Goal: Transaction & Acquisition: Purchase product/service

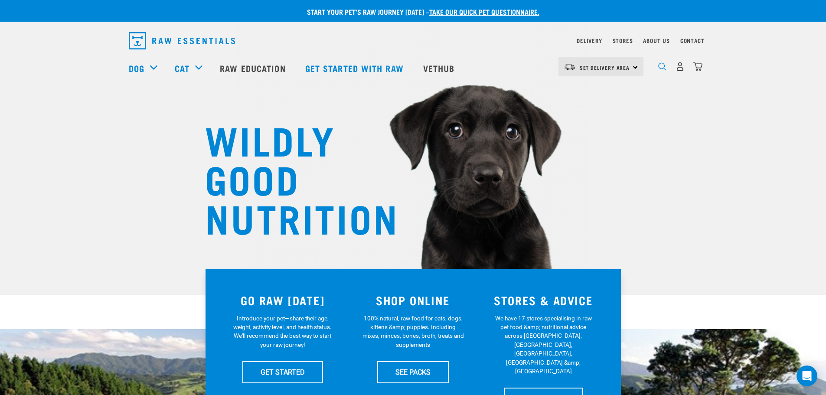
click at [658, 69] on img "dropdown navigation" at bounding box center [662, 66] width 8 height 8
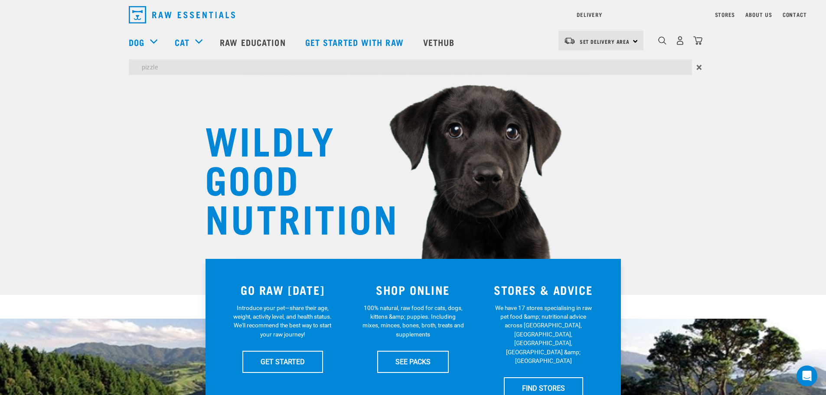
type input "pizzle"
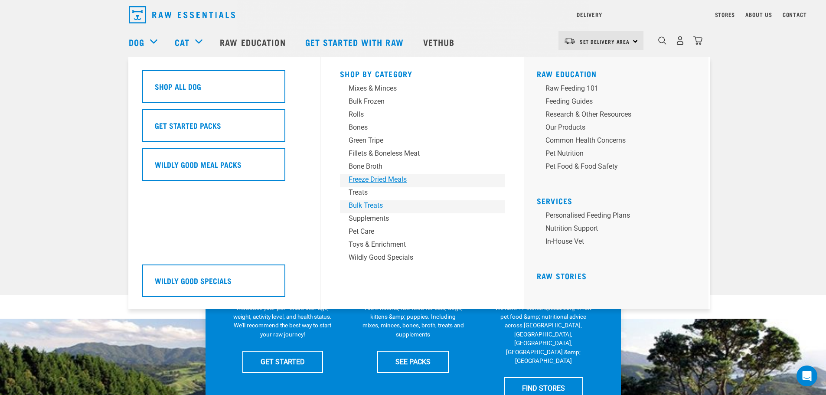
click at [359, 205] on div "Shop By Category Mixes & Minces Bulk Frozen Rolls Bones Green Tripe Bone Broth …" at bounding box center [422, 182] width 175 height 251
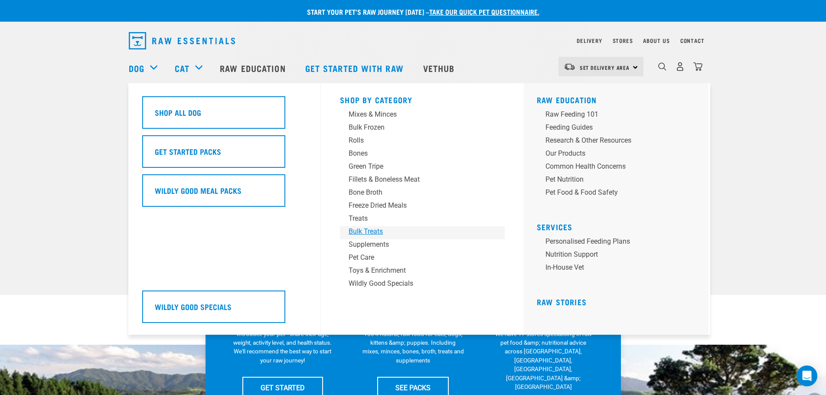
click at [355, 235] on div "Bulk Treats" at bounding box center [415, 231] width 135 height 10
click at [355, 229] on div "Bulk Treats" at bounding box center [415, 231] width 135 height 10
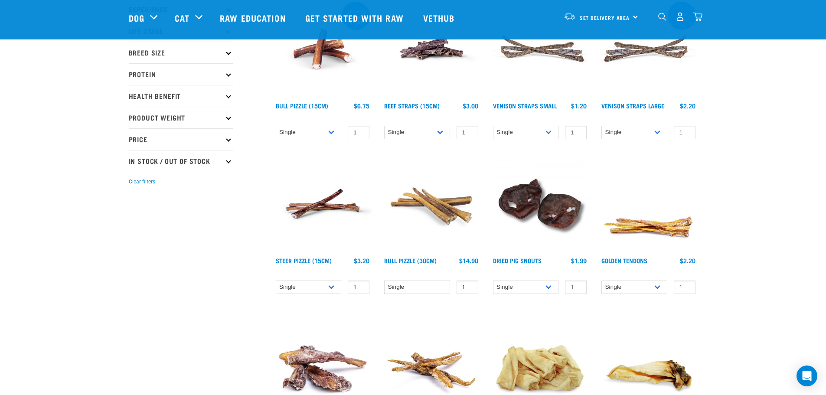
scroll to position [130, 0]
click at [324, 131] on select "Single 10 per pack 25 per pack" at bounding box center [309, 131] width 66 height 13
select select "682001"
click at [276, 125] on select "Single 10 per pack 25 per pack" at bounding box center [309, 131] width 66 height 13
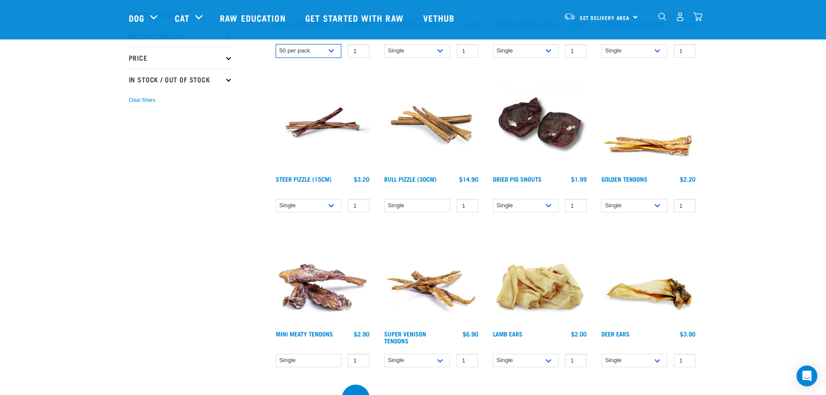
scroll to position [217, 0]
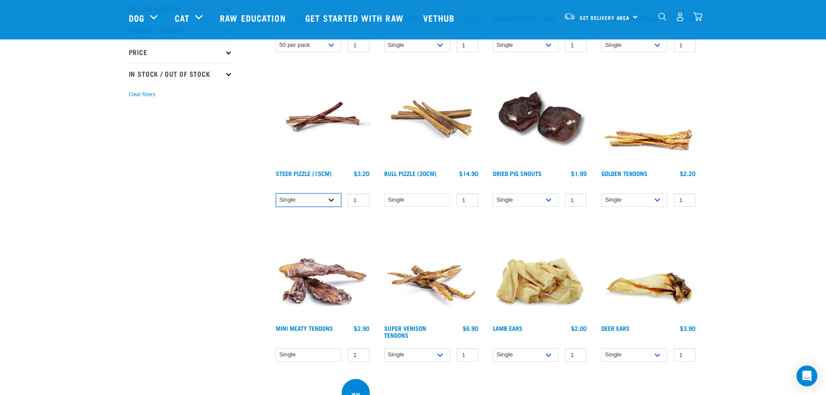
click at [335, 202] on select "Single 10 per pack 25 per pack" at bounding box center [309, 199] width 66 height 13
select select "682008"
click at [276, 193] on select "Single 10 per pack 25 per pack" at bounding box center [309, 199] width 66 height 13
click at [432, 202] on select "Single" at bounding box center [417, 199] width 66 height 13
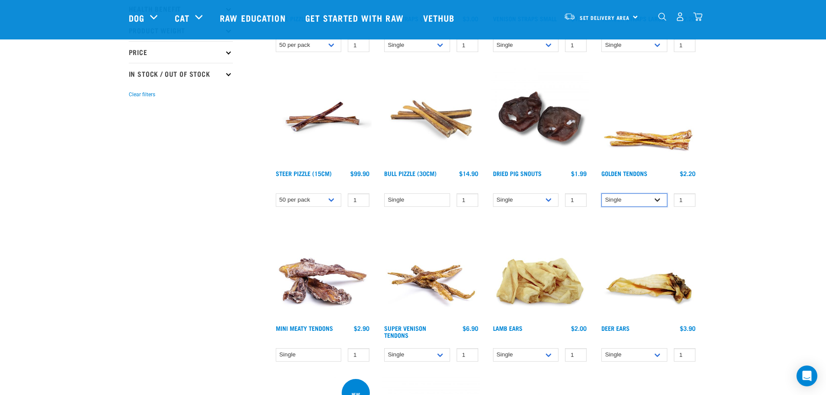
click at [658, 200] on select "Single 10 per pack 25 per pack" at bounding box center [634, 199] width 66 height 13
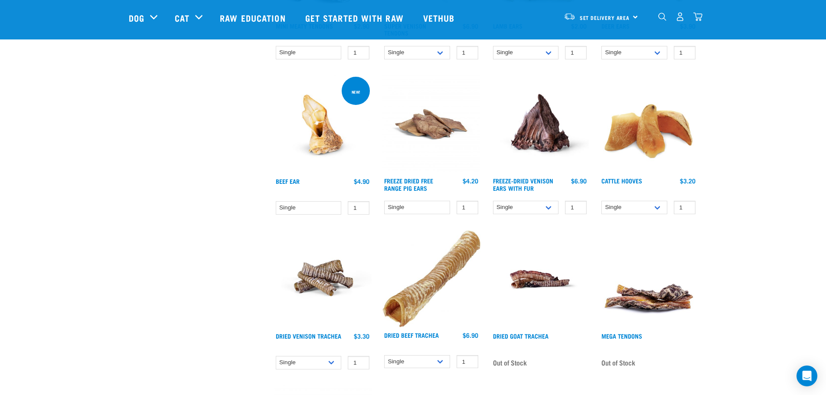
scroll to position [520, 0]
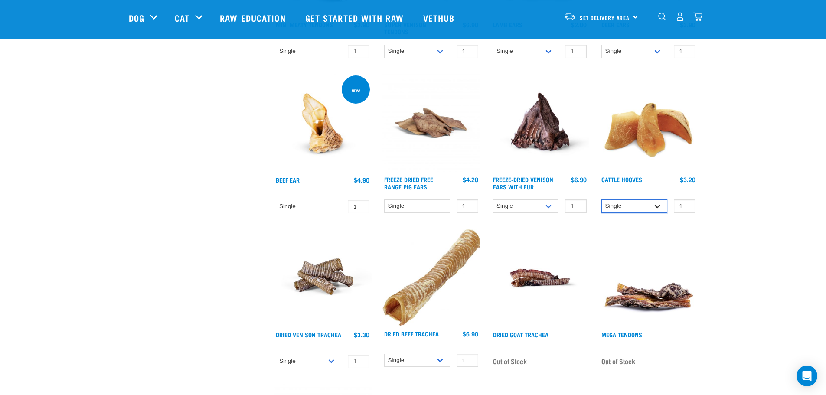
click at [655, 206] on select "Single 10 per pack Bulk (30 pack)" at bounding box center [634, 205] width 66 height 13
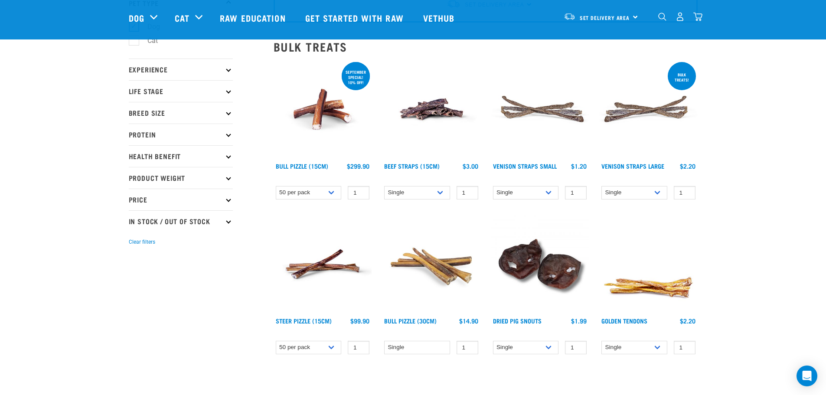
scroll to position [87, 0]
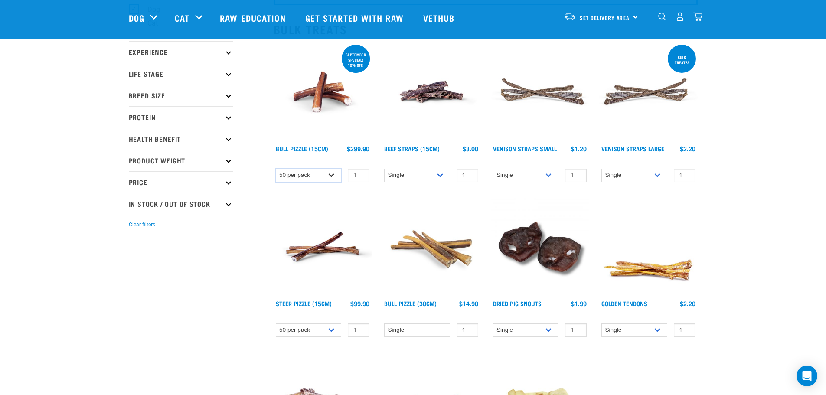
click at [334, 174] on select "Single 10 per pack 25 per pack" at bounding box center [309, 175] width 66 height 13
click at [276, 169] on select "Single 10 per pack 25 per pack" at bounding box center [309, 175] width 66 height 13
click at [655, 176] on select "Single 25 per pack 50 per pack" at bounding box center [634, 175] width 66 height 13
click at [601, 169] on select "Single 25 per pack 50 per pack" at bounding box center [634, 175] width 66 height 13
click at [654, 175] on select "Single 25 per pack 50 per pack" at bounding box center [634, 175] width 66 height 13
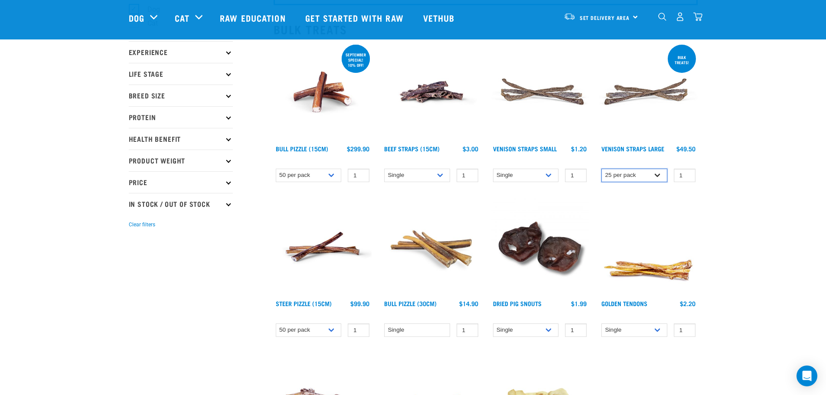
select select "251923"
click at [601, 169] on select "Single 25 per pack 50 per pack" at bounding box center [634, 175] width 66 height 13
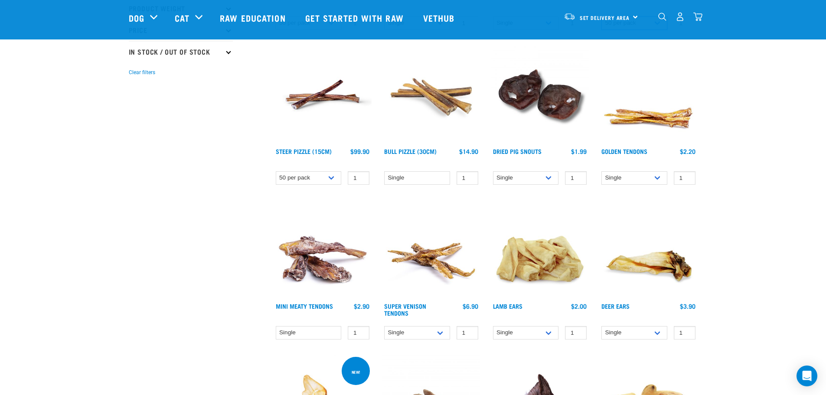
scroll to position [260, 0]
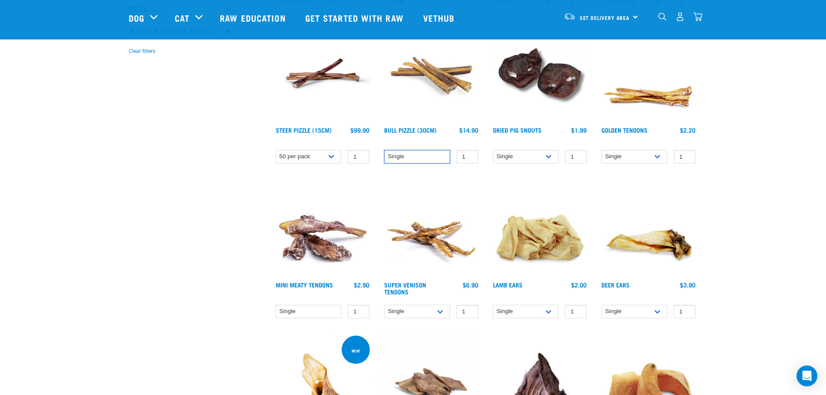
click at [430, 159] on select "Single" at bounding box center [417, 156] width 66 height 13
click at [654, 158] on select "Single 10 per pack 25 per pack" at bounding box center [634, 156] width 66 height 13
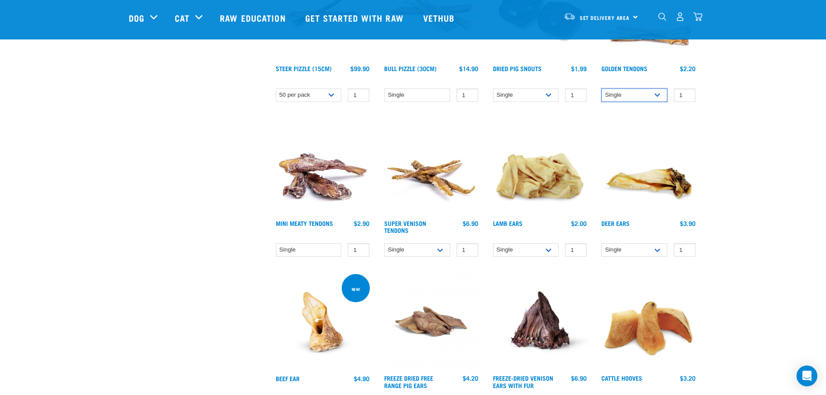
scroll to position [347, 0]
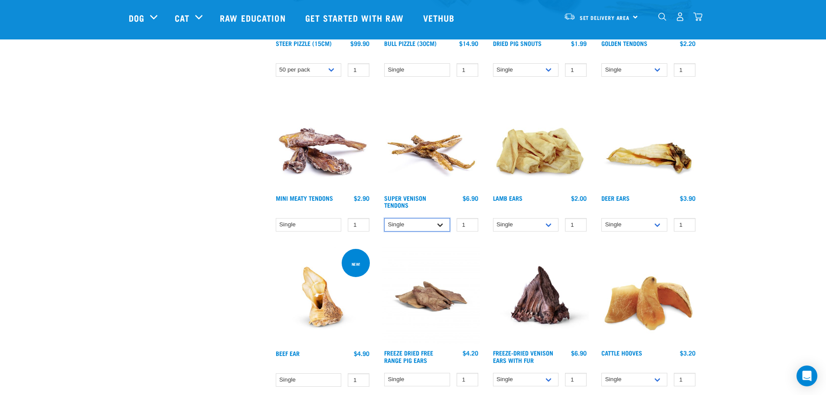
click at [436, 227] on select "Single 10 per pack 25 per pack" at bounding box center [417, 224] width 66 height 13
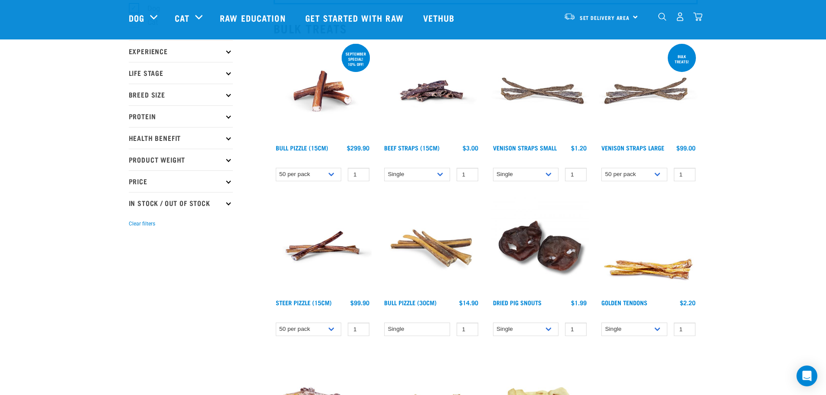
scroll to position [87, 0]
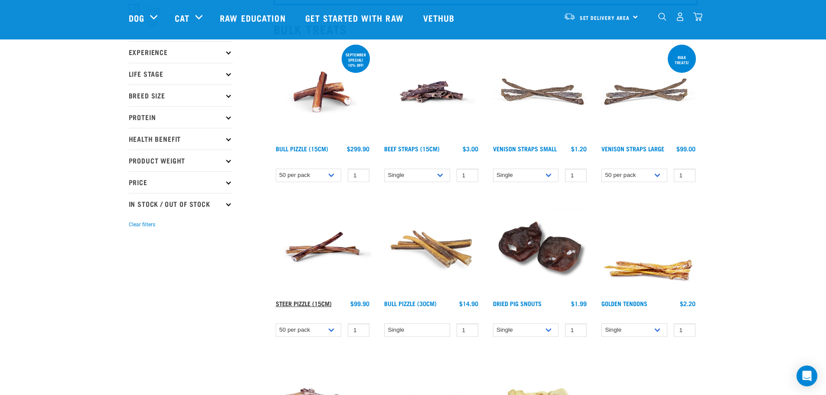
click at [301, 305] on link "Steer Pizzle (15cm)" at bounding box center [304, 303] width 56 height 3
click at [299, 303] on link "Steer Pizzle (15cm)" at bounding box center [304, 303] width 56 height 3
click at [321, 248] on img at bounding box center [322, 247] width 98 height 98
click at [316, 245] on img at bounding box center [322, 247] width 98 height 98
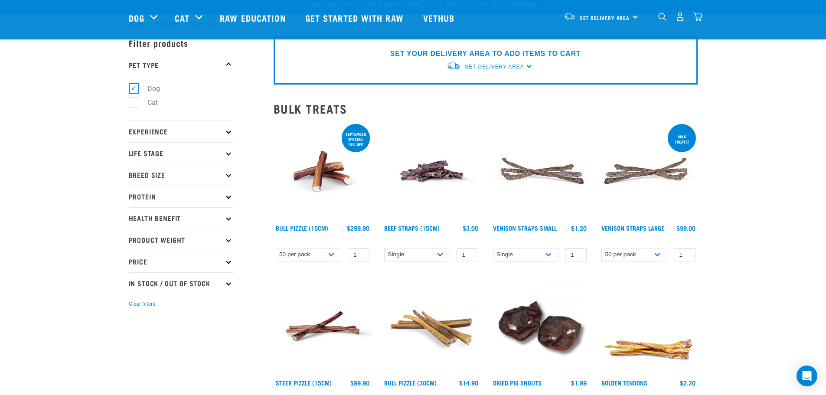
scroll to position [0, 0]
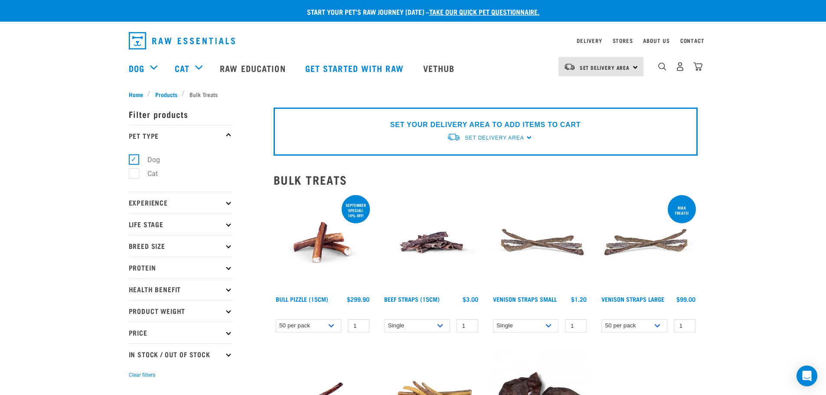
click at [529, 135] on div "SET YOUR DELIVERY AREA TO ADD ITEMS TO CART Set Delivery Area North Island Sout…" at bounding box center [485, 131] width 424 height 48
click at [526, 137] on div "SET YOUR DELIVERY AREA TO ADD ITEMS TO CART Set Delivery Area North Island Sout…" at bounding box center [485, 131] width 424 height 48
click at [499, 124] on p "SET YOUR DELIVERY AREA TO ADD ITEMS TO CART" at bounding box center [485, 125] width 190 height 10
click at [620, 62] on link "Set Delivery Area" at bounding box center [604, 68] width 50 height 14
click at [597, 107] on link "[GEOGRAPHIC_DATA]" at bounding box center [599, 110] width 83 height 19
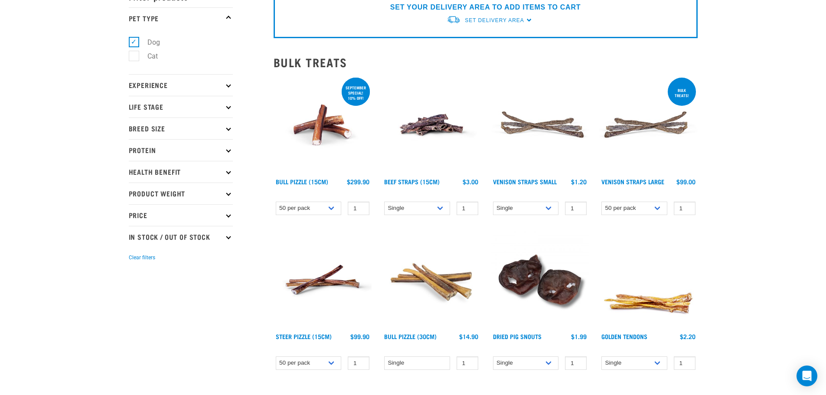
scroll to position [130, 0]
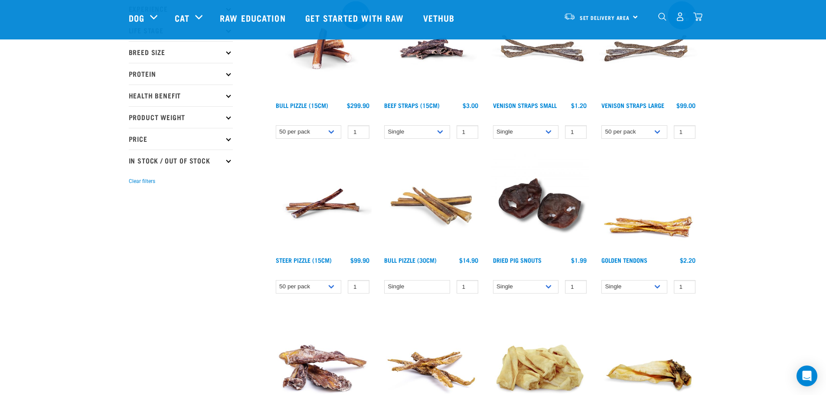
click at [319, 208] on img at bounding box center [322, 203] width 98 height 98
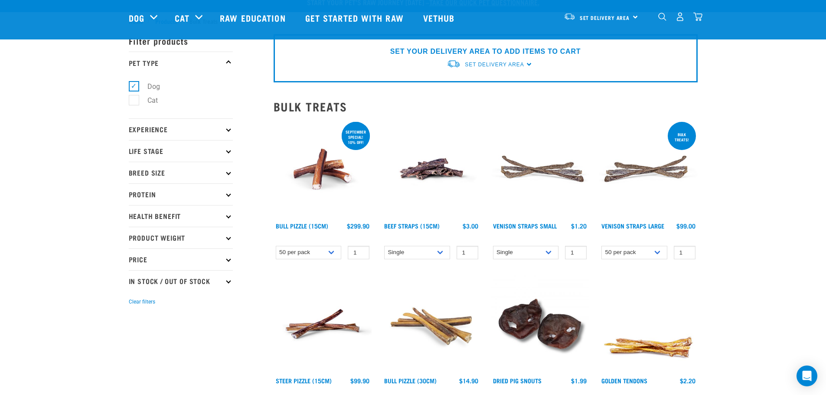
scroll to position [0, 0]
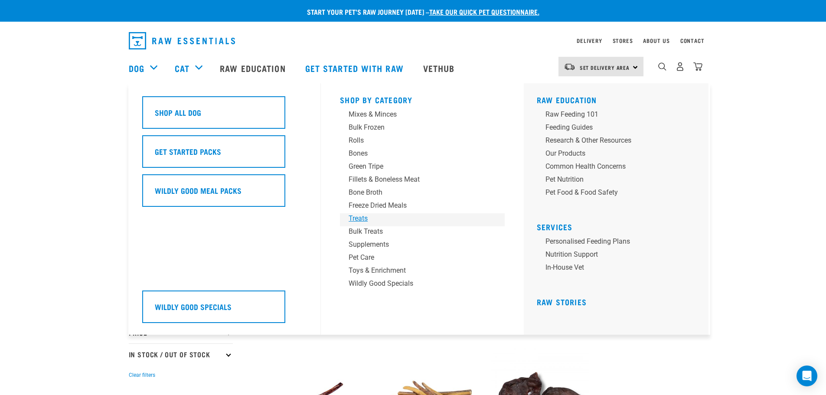
click at [355, 219] on div "Treats" at bounding box center [415, 218] width 135 height 10
click at [356, 217] on div "Treats" at bounding box center [415, 218] width 135 height 10
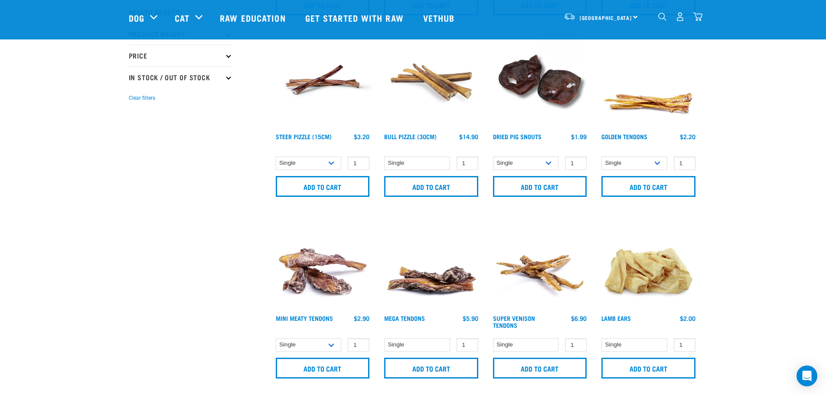
scroll to position [217, 0]
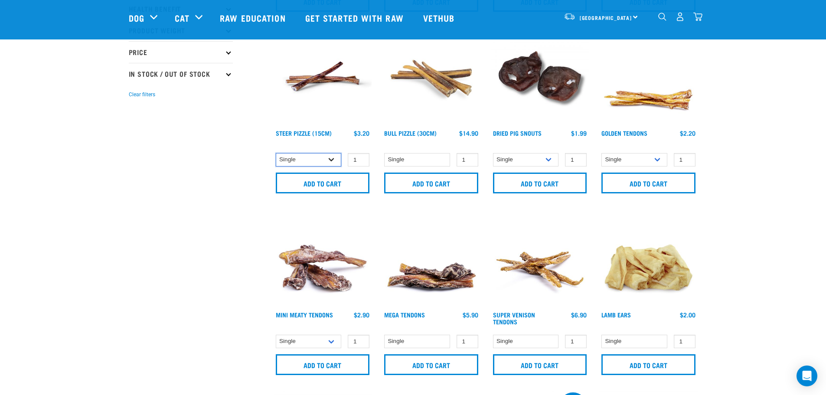
click at [332, 158] on select "Single 10 per pack 25 per pack" at bounding box center [309, 159] width 66 height 13
select select "682007"
click at [276, 153] on select "Single 10 per pack 25 per pack" at bounding box center [309, 159] width 66 height 13
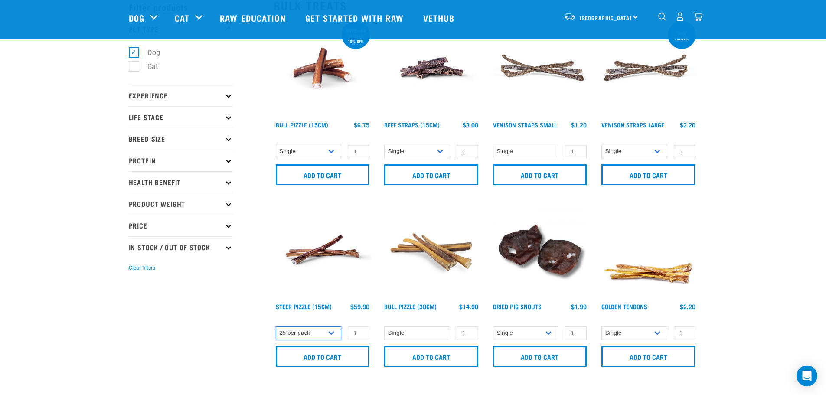
scroll to position [0, 0]
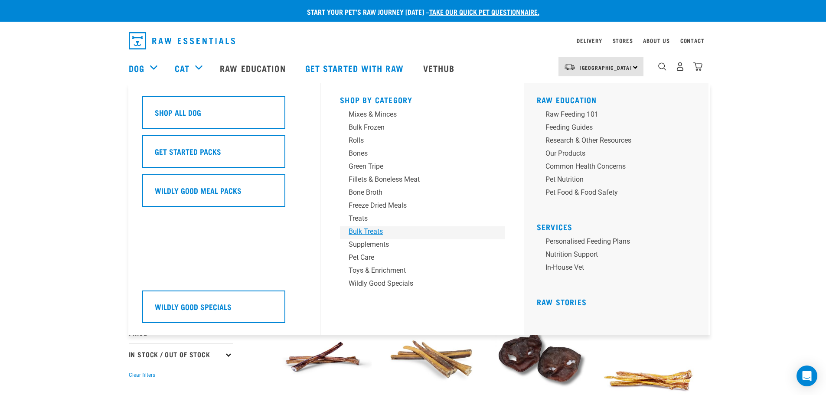
click at [360, 231] on div "Bulk Treats" at bounding box center [415, 231] width 135 height 10
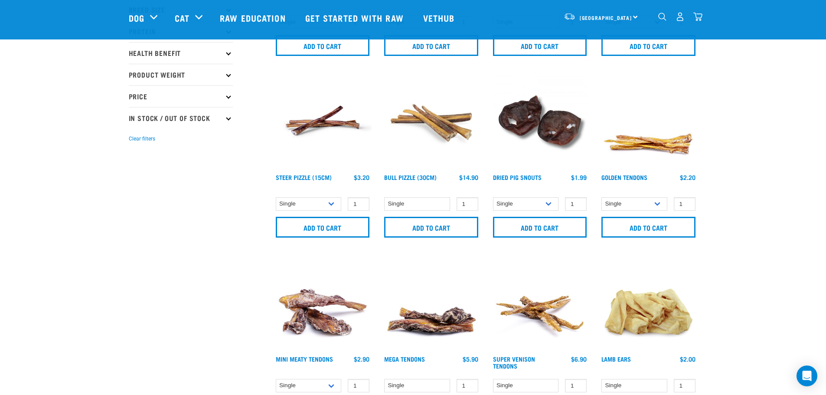
scroll to position [173, 0]
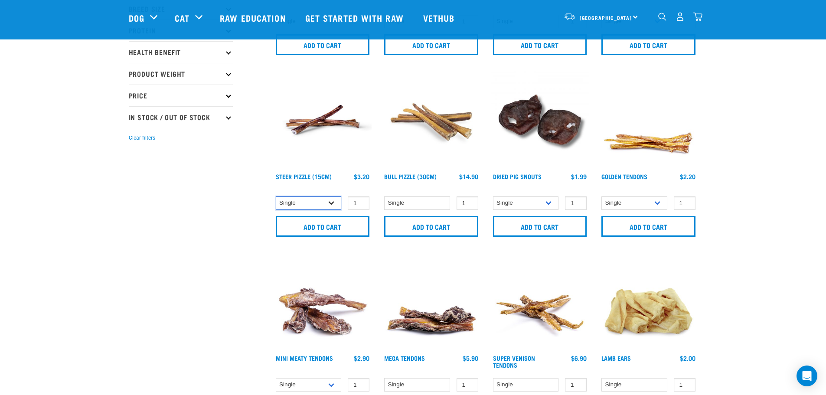
click at [335, 203] on select "Single 10 per pack 25 per pack" at bounding box center [309, 202] width 66 height 13
select select "682007"
click at [276, 196] on select "Single 10 per pack 25 per pack" at bounding box center [309, 202] width 66 height 13
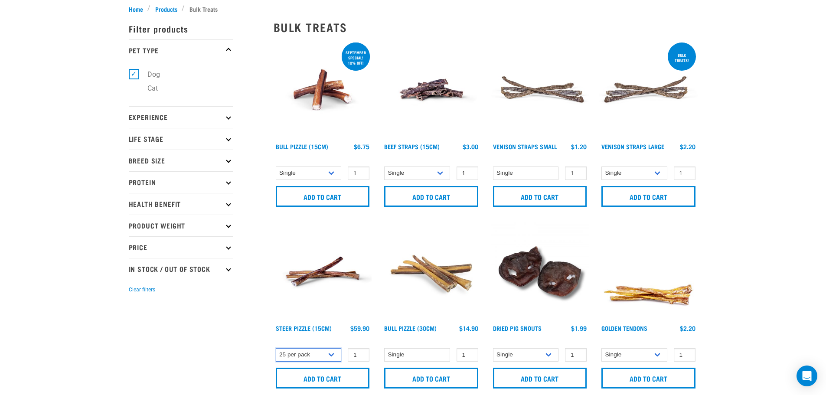
scroll to position [0, 0]
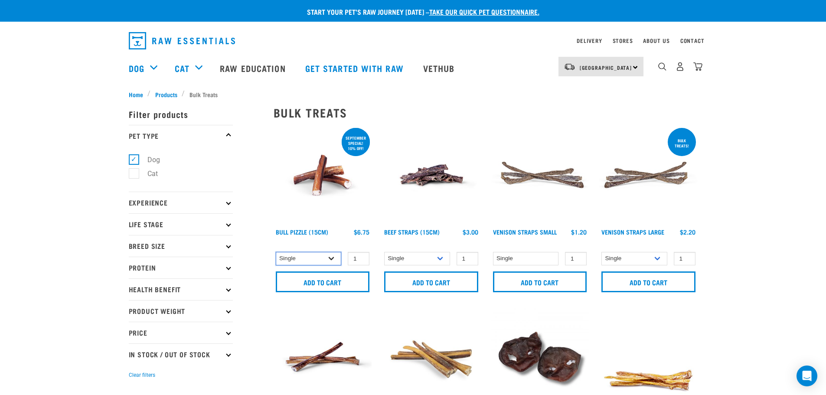
click at [333, 257] on select "Single 10 per pack 25 per pack" at bounding box center [309, 258] width 66 height 13
click at [332, 257] on select "Single 10 per pack 25 per pack" at bounding box center [309, 258] width 66 height 13
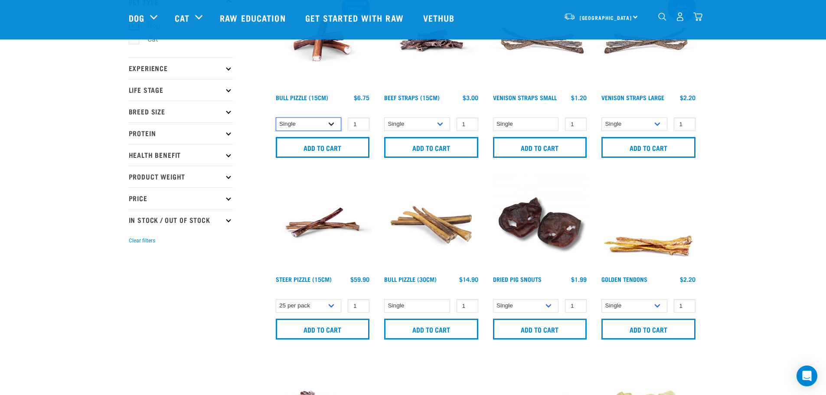
scroll to position [173, 0]
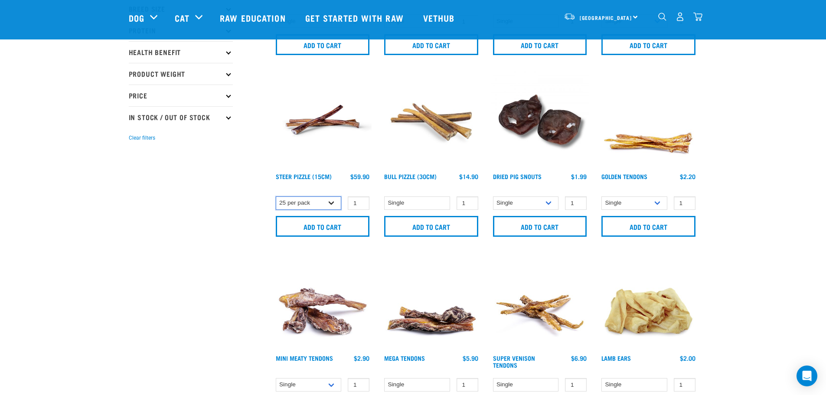
click at [335, 206] on select "Single 10 per pack 25 per pack" at bounding box center [309, 202] width 66 height 13
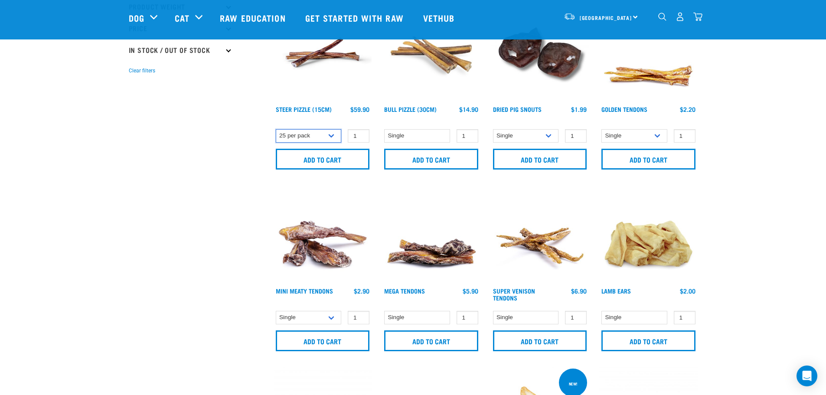
scroll to position [217, 0]
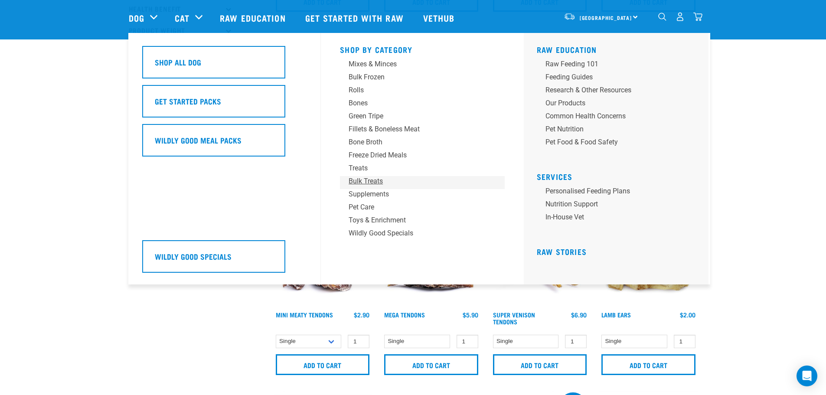
click at [361, 187] on link "Bulk Treats" at bounding box center [422, 182] width 165 height 13
click at [364, 180] on div "Bulk Treats" at bounding box center [415, 181] width 135 height 10
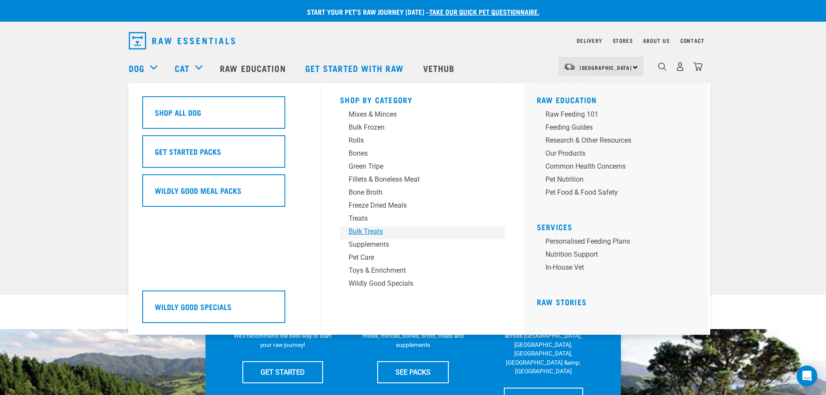
click at [358, 232] on div "Bulk Treats" at bounding box center [415, 231] width 135 height 10
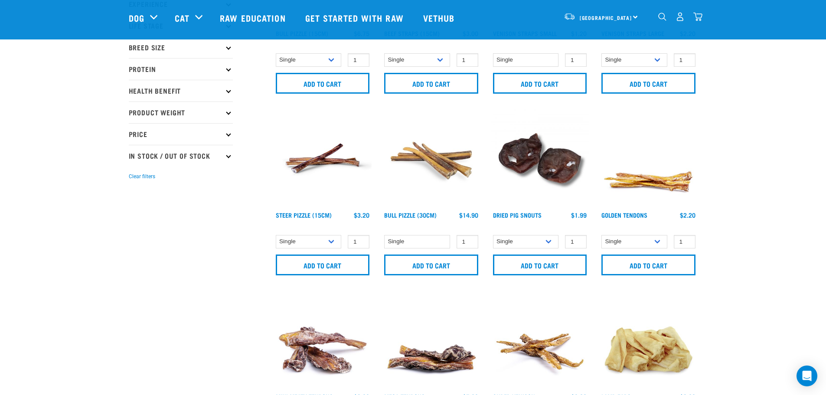
scroll to position [173, 0]
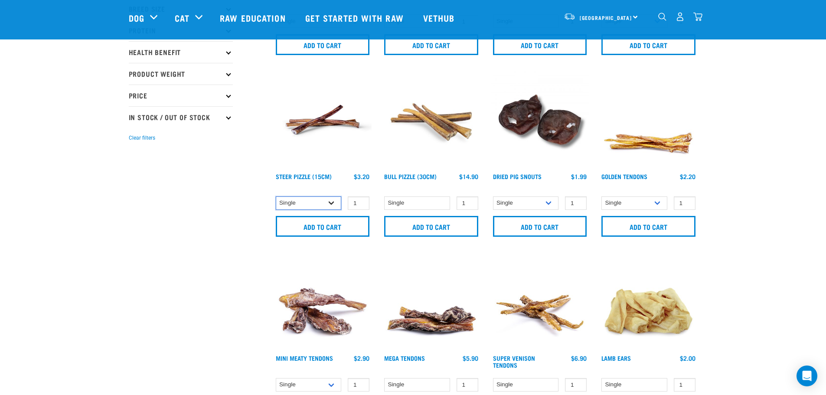
click at [336, 205] on select "Single 10 per pack 25 per pack" at bounding box center [309, 202] width 66 height 13
select select "682007"
click at [276, 196] on select "Single 10 per pack 25 per pack" at bounding box center [309, 202] width 66 height 13
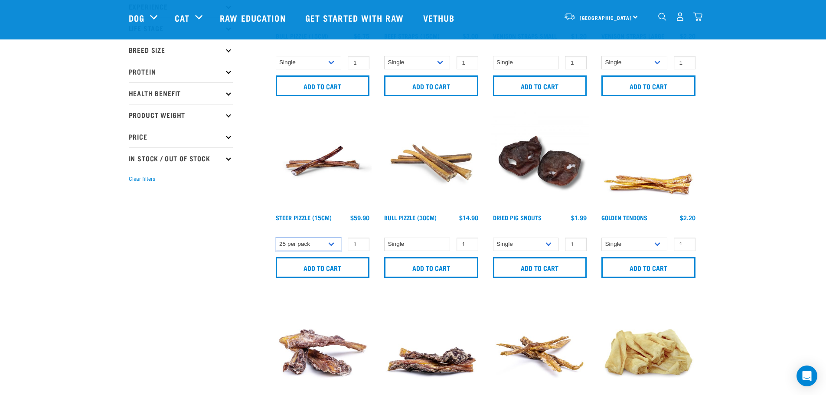
scroll to position [0, 0]
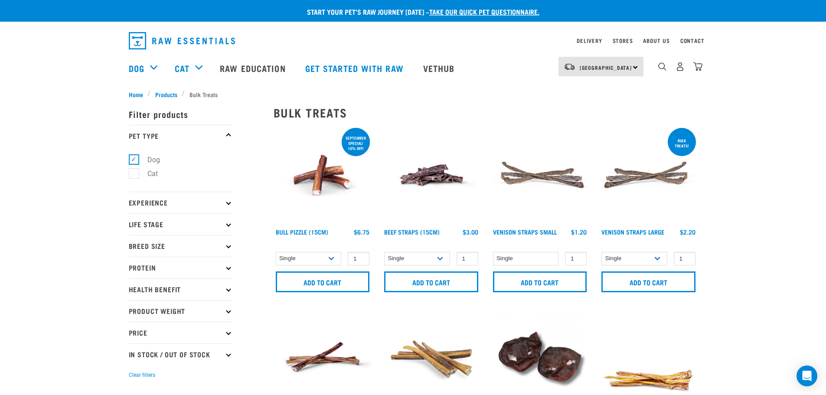
click at [632, 67] on div "South Island North Island South Island" at bounding box center [600, 67] width 85 height 20
click at [593, 91] on link "[GEOGRAPHIC_DATA]" at bounding box center [599, 90] width 83 height 19
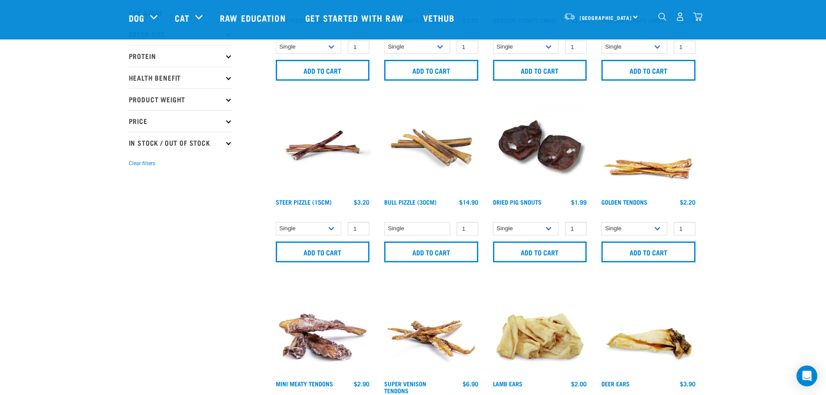
scroll to position [217, 0]
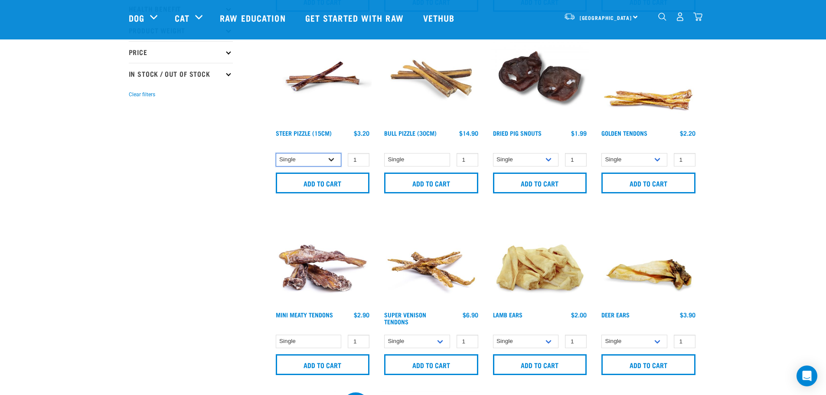
click at [332, 164] on select "Single 10 per pack 25 per pack" at bounding box center [309, 159] width 66 height 13
select select "682008"
click at [276, 153] on select "Single 10 per pack 25 per pack" at bounding box center [309, 159] width 66 height 13
click at [326, 189] on input "Add to cart" at bounding box center [323, 182] width 94 height 21
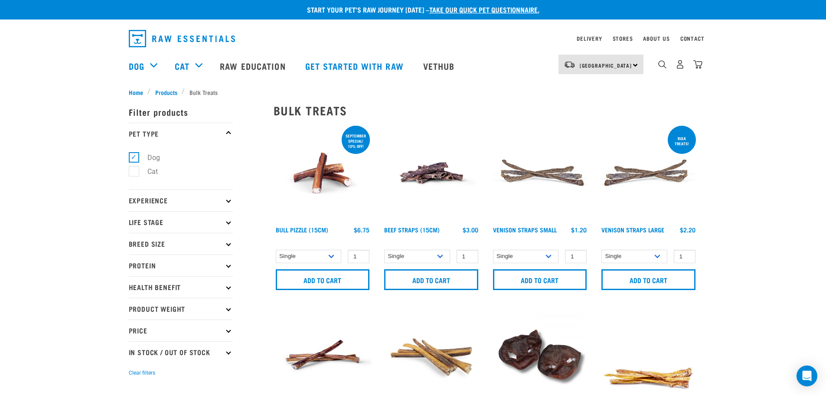
scroll to position [0, 0]
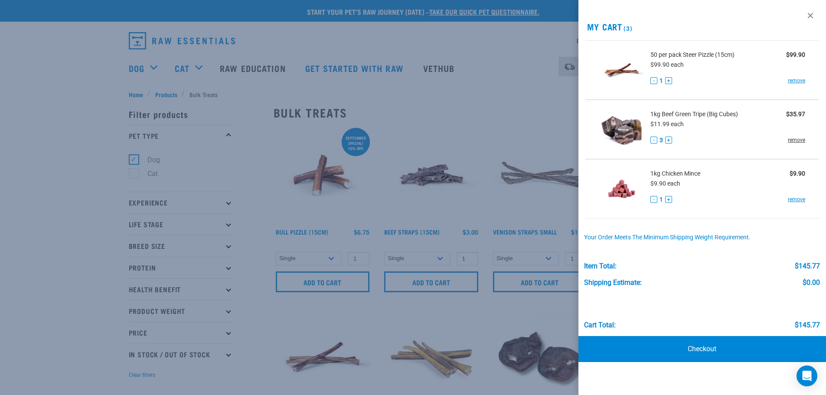
click at [802, 137] on link "remove" at bounding box center [795, 140] width 17 height 8
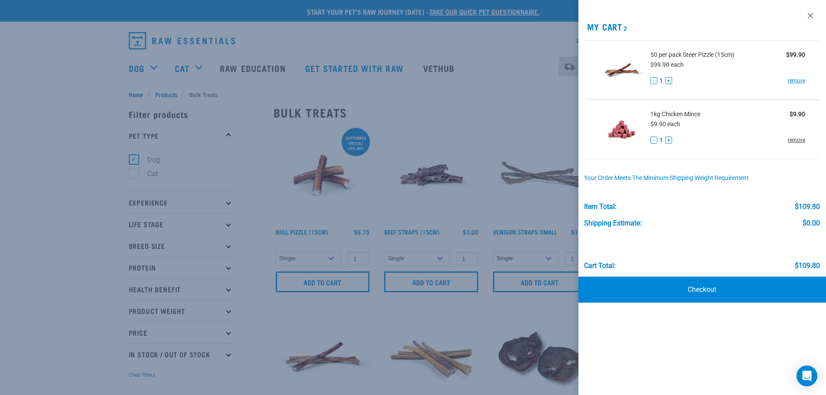
click at [797, 143] on link "remove" at bounding box center [795, 140] width 17 height 8
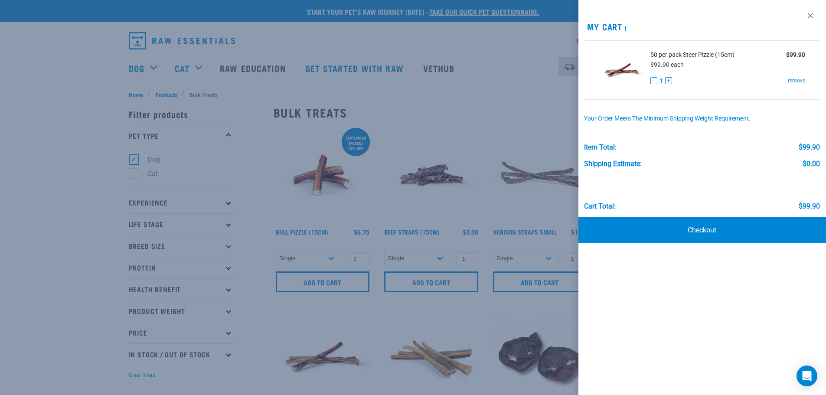
click at [701, 229] on link "Checkout" at bounding box center [702, 230] width 248 height 26
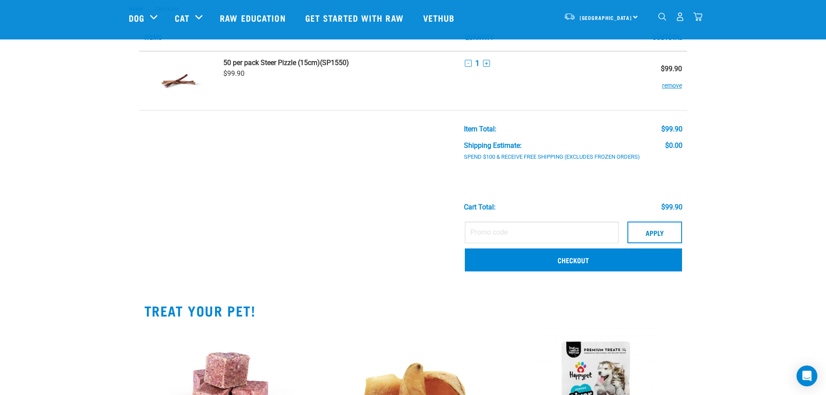
scroll to position [43, 0]
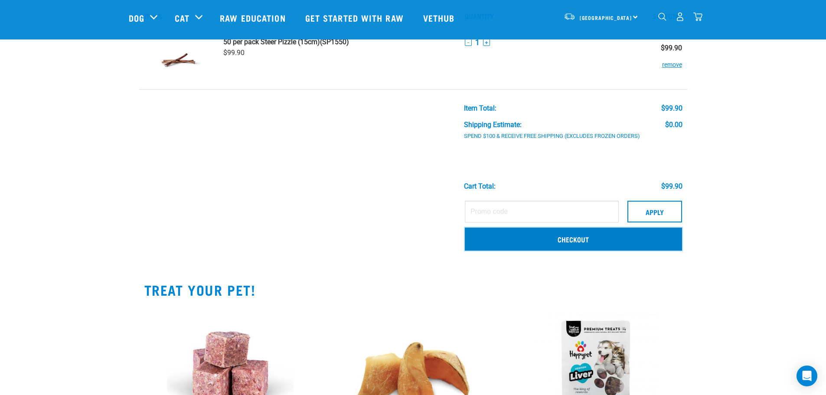
click at [556, 241] on link "Checkout" at bounding box center [573, 239] width 217 height 23
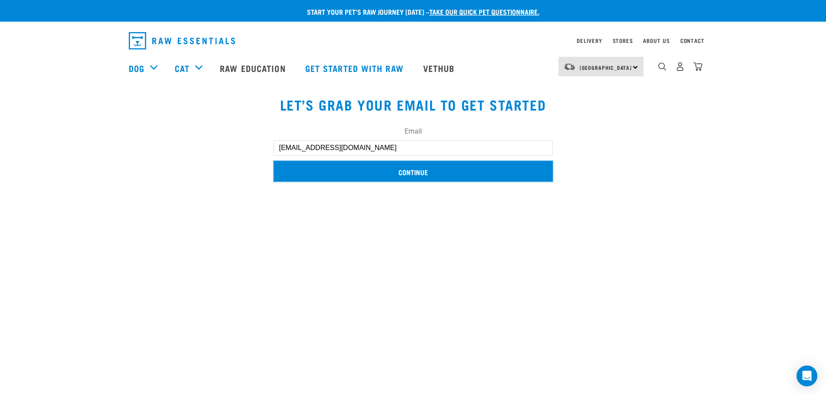
click at [412, 174] on input "Continue" at bounding box center [412, 171] width 279 height 21
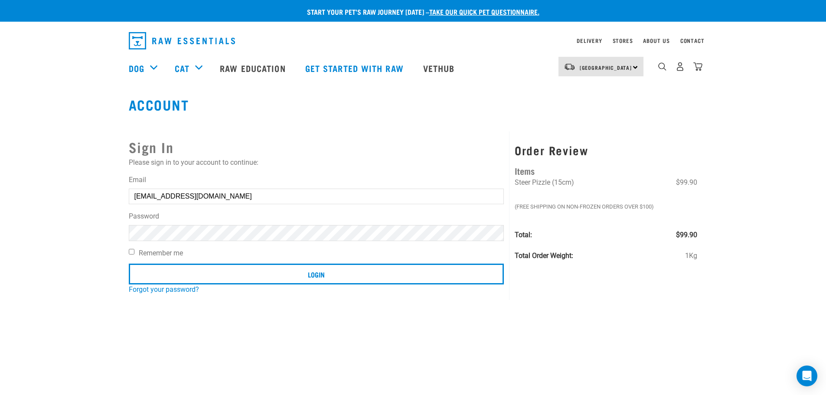
click at [213, 224] on div "Password" at bounding box center [316, 225] width 375 height 29
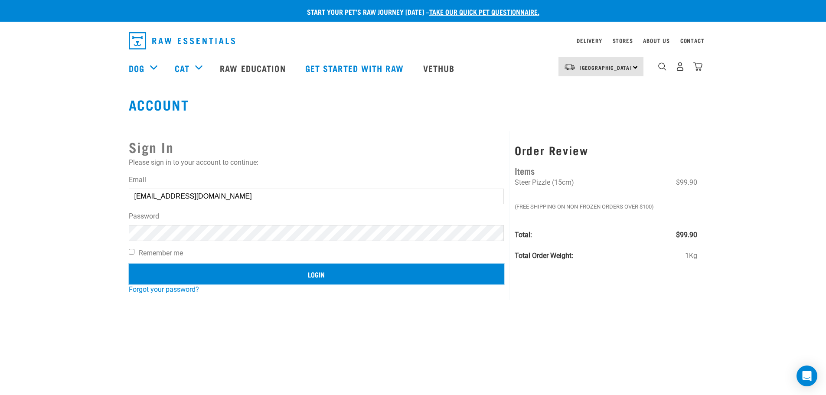
click at [300, 272] on input "Login" at bounding box center [316, 274] width 375 height 21
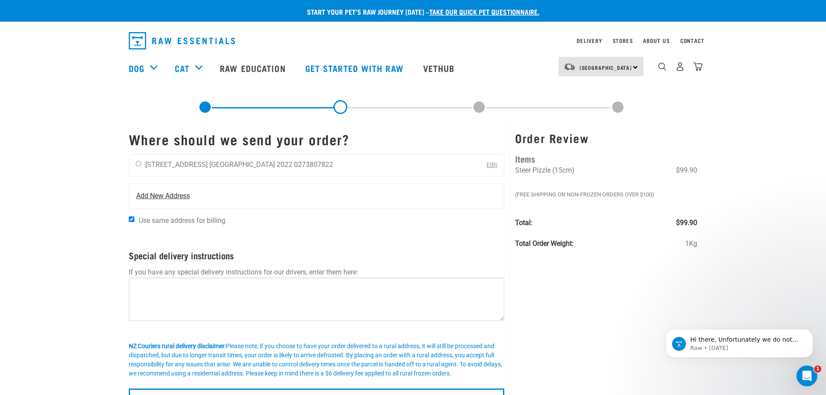
click at [195, 201] on div "Add New Address" at bounding box center [316, 196] width 375 height 24
click at [182, 197] on span "Add New Address" at bounding box center [163, 196] width 54 height 10
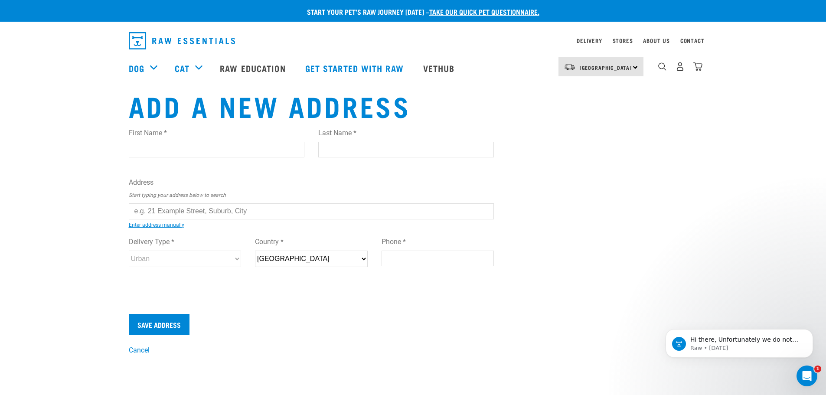
click at [160, 212] on input "text" at bounding box center [311, 211] width 365 height 16
type input "1"
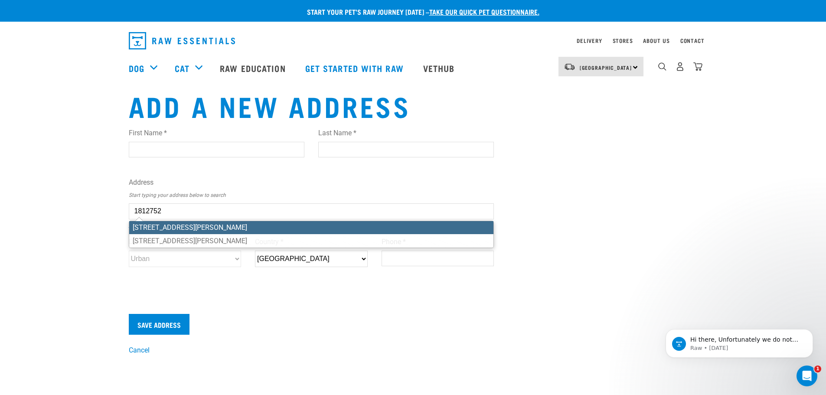
click at [229, 226] on ul "[STREET_ADDRESS][PERSON_NAME] [STREET_ADDRESS][PERSON_NAME]" at bounding box center [311, 234] width 365 height 27
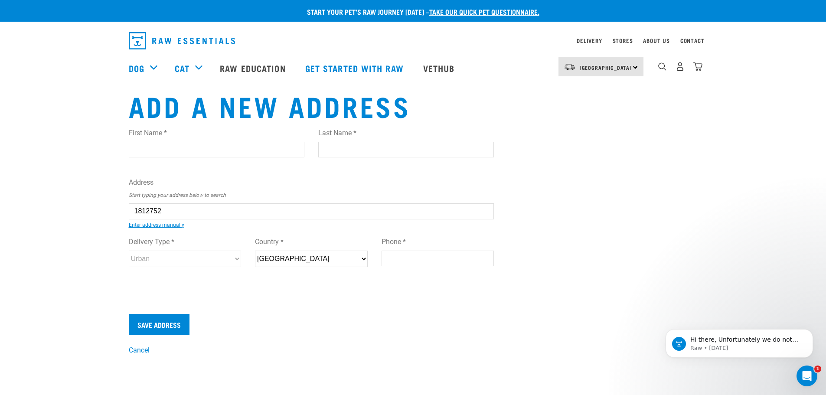
type input "[STREET_ADDRESS][PERSON_NAME]"
type input "Sockburn"
type input "Canterbury"
select select "CAN"
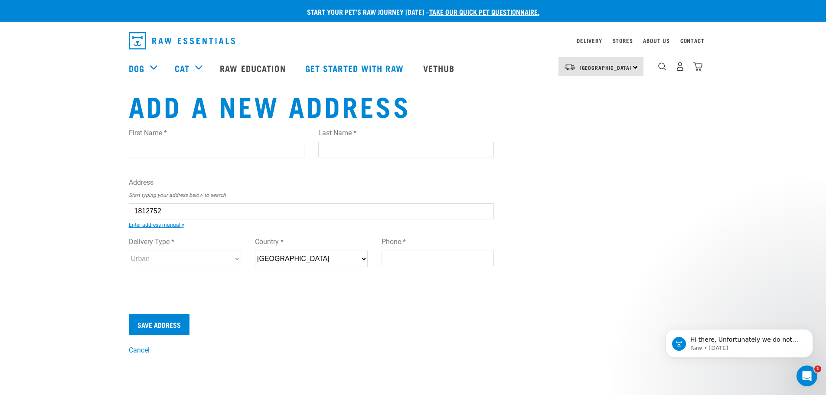
type input "8042"
select select "Urban"
type input "12/19 William Lewis Drive, Sockburn, Christchurch 8042"
click at [411, 260] on input "Phone *" at bounding box center [437, 259] width 113 height 16
type input "021329508"
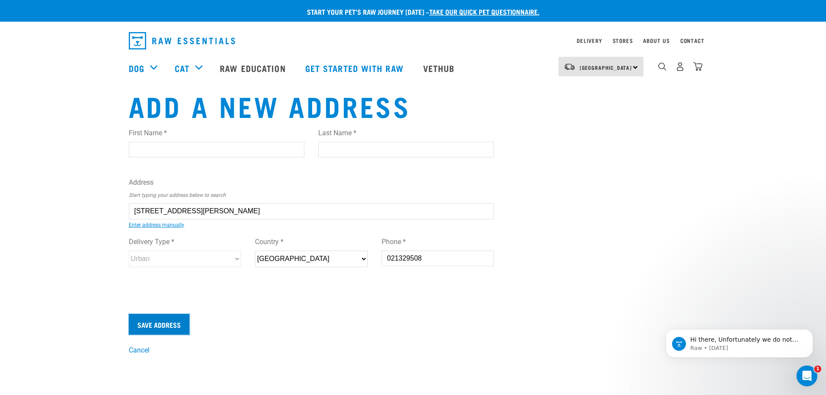
click at [152, 321] on input "Save Address" at bounding box center [159, 324] width 61 height 21
click at [157, 154] on input "First Name *" at bounding box center [217, 150] width 176 height 16
type input "Lisa"
click at [344, 143] on input "Last Name *" at bounding box center [406, 150] width 176 height 16
type input "Larsen"
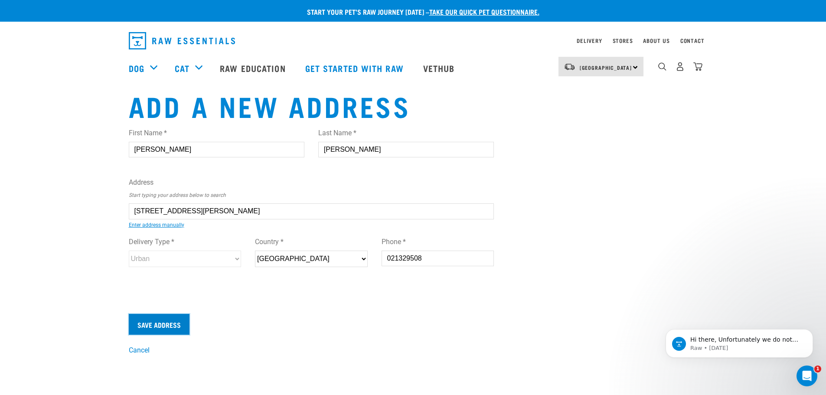
click at [162, 329] on input "Save Address" at bounding box center [159, 324] width 61 height 21
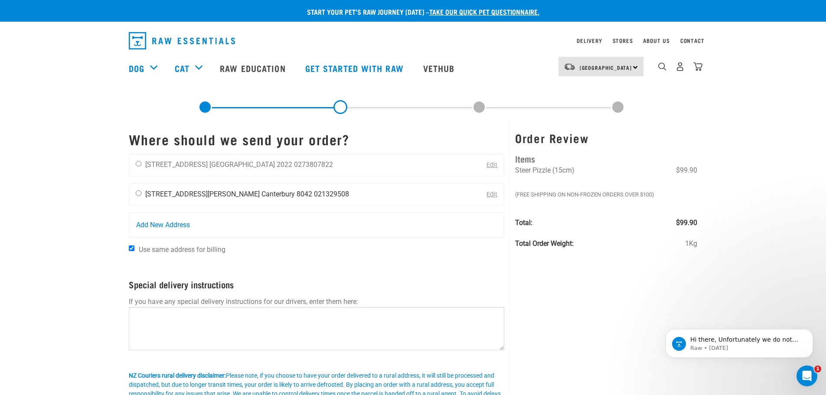
click at [139, 192] on input "radio" at bounding box center [139, 193] width 6 height 6
radio input "true"
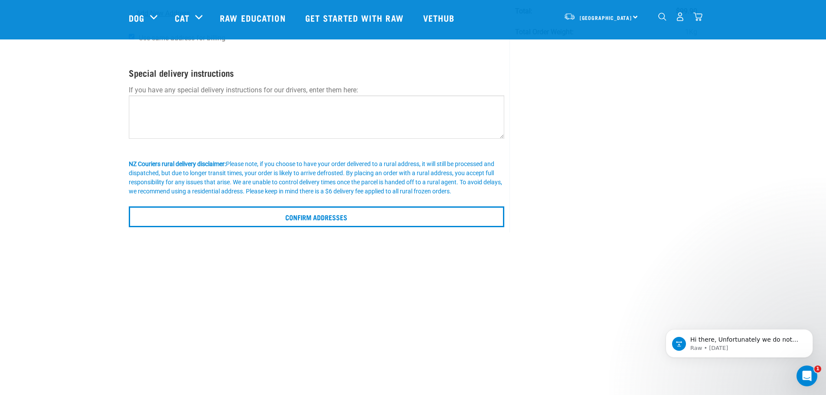
scroll to position [173, 0]
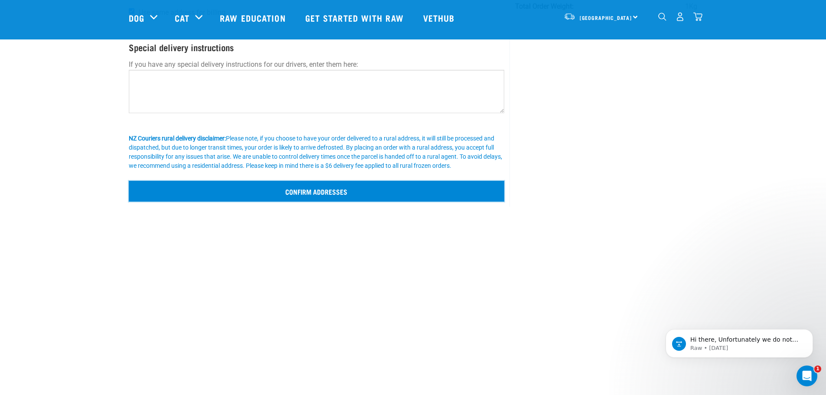
click at [309, 198] on input "Confirm addresses" at bounding box center [317, 191] width 376 height 21
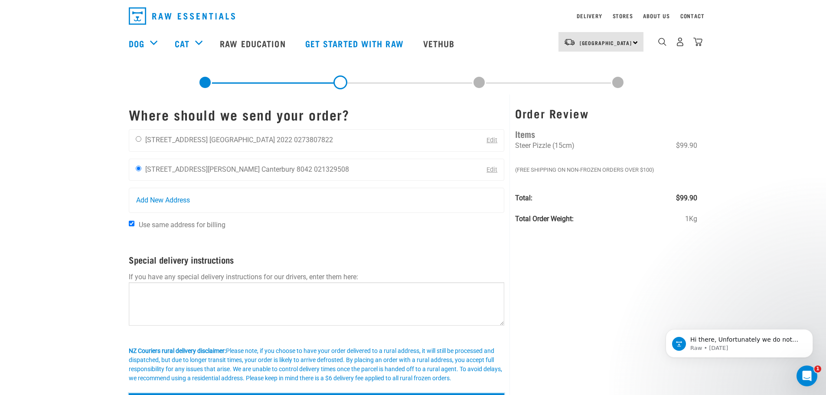
scroll to position [0, 0]
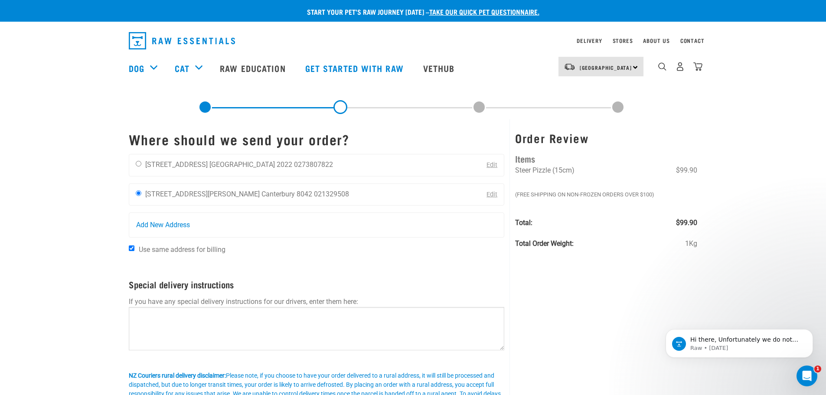
click at [630, 65] on div "North Island North Island South Island" at bounding box center [600, 67] width 85 height 20
click at [591, 105] on link "[GEOGRAPHIC_DATA]" at bounding box center [599, 110] width 83 height 19
click at [612, 67] on span "[GEOGRAPHIC_DATA]" at bounding box center [605, 67] width 52 height 3
click at [144, 192] on div "Lisa Larsen 12/19 William Lewis Drive Canterbury 8042 021329508" at bounding box center [242, 195] width 226 height 22
click at [139, 194] on input "radio" at bounding box center [139, 193] width 6 height 6
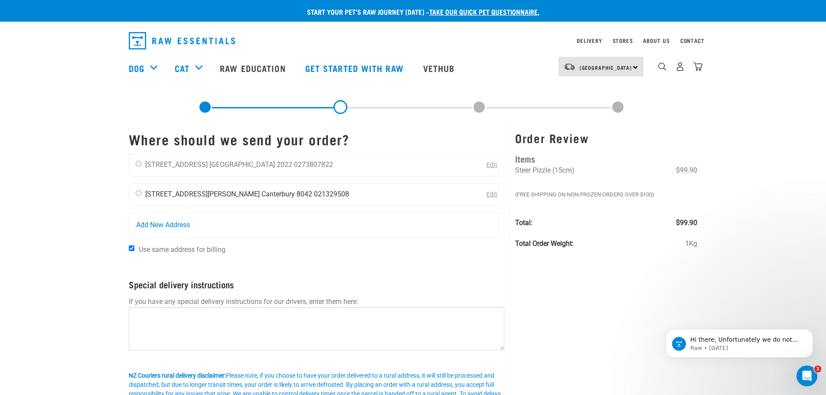
radio input "true"
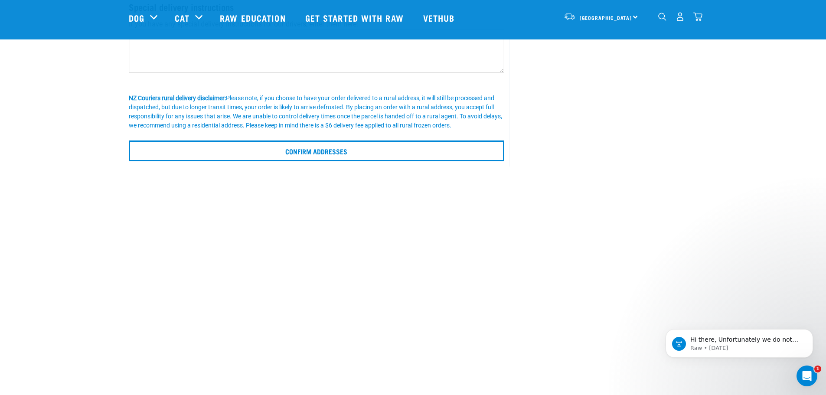
scroll to position [217, 0]
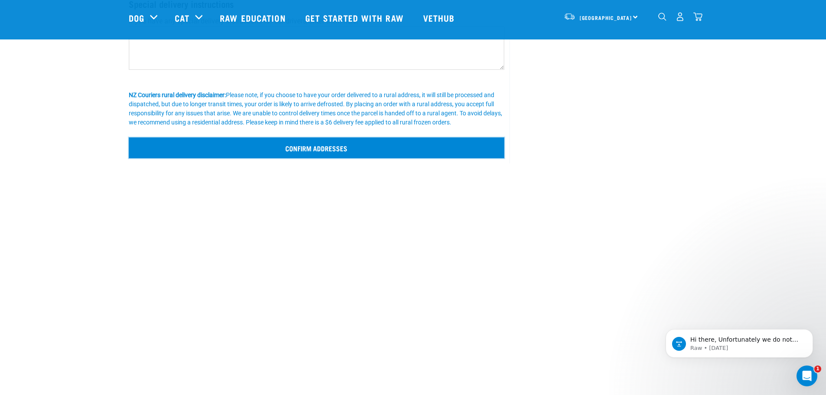
click at [329, 148] on input "Confirm addresses" at bounding box center [317, 147] width 376 height 21
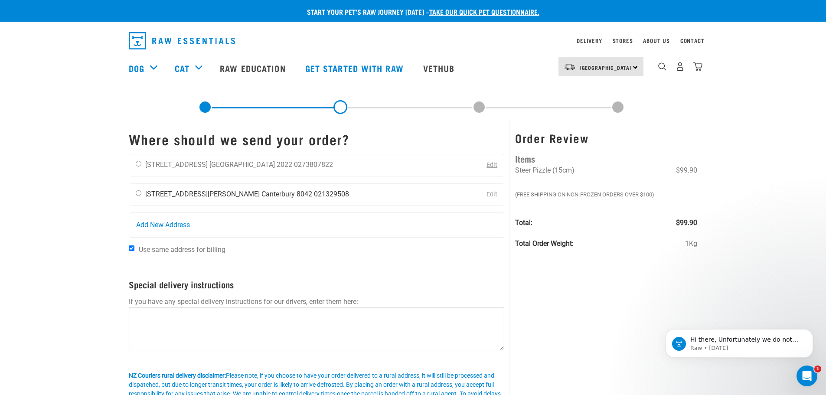
click at [142, 192] on div "Lisa Larsen 12/19 William Lewis Drive Canterbury 8042 021329508" at bounding box center [242, 195] width 226 height 22
click at [137, 193] on input "radio" at bounding box center [139, 193] width 6 height 6
radio input "true"
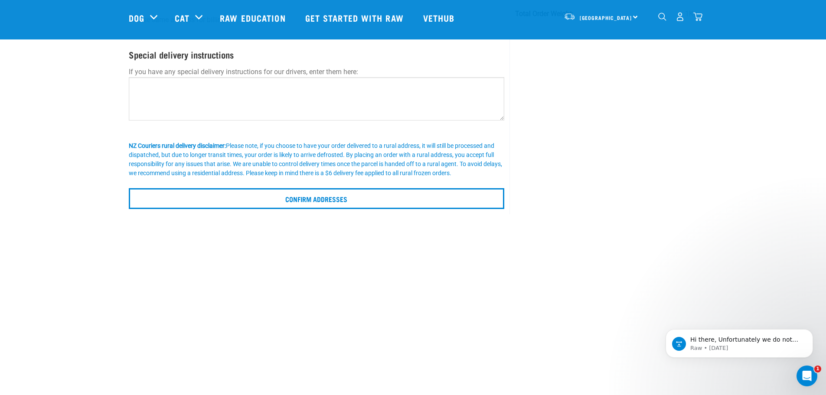
scroll to position [217, 0]
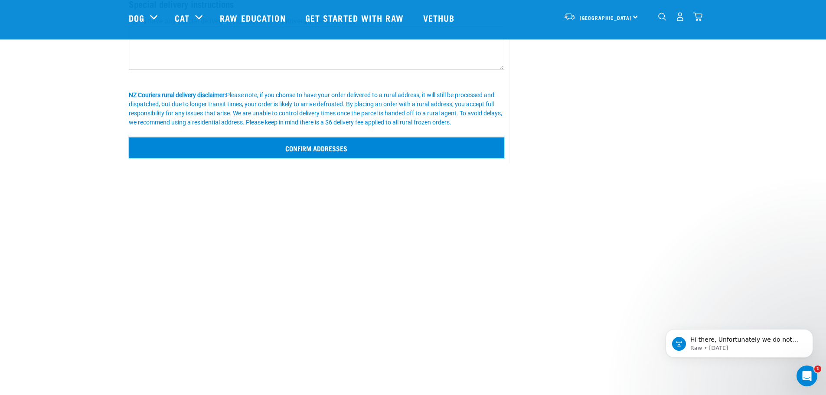
click at [314, 147] on input "Confirm addresses" at bounding box center [317, 147] width 376 height 21
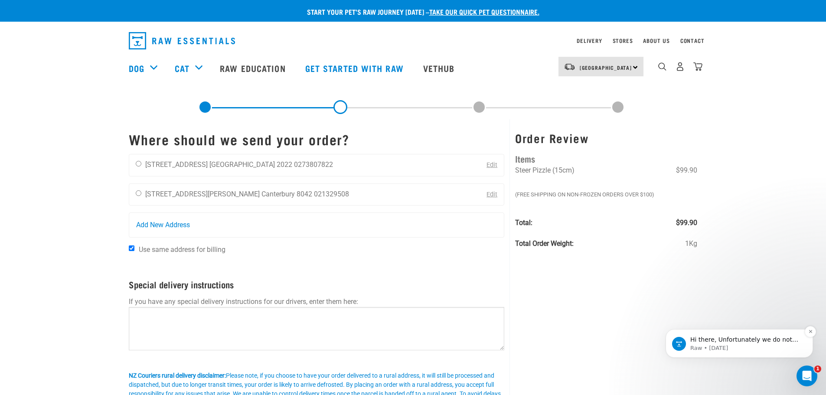
click at [721, 345] on p "Raw • 10w ago" at bounding box center [746, 348] width 112 height 8
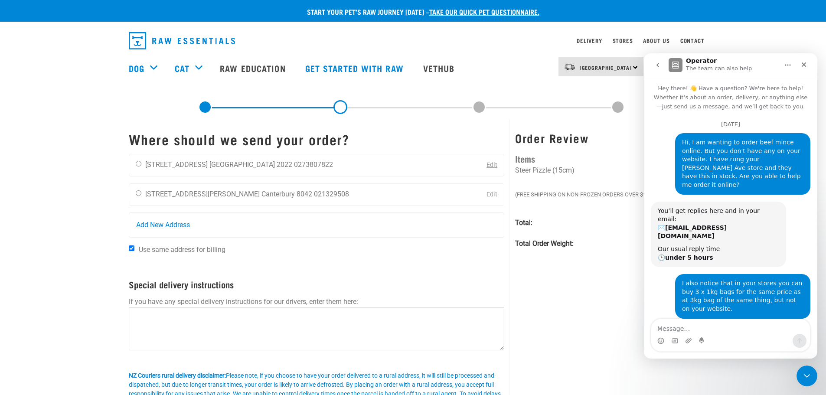
scroll to position [56, 0]
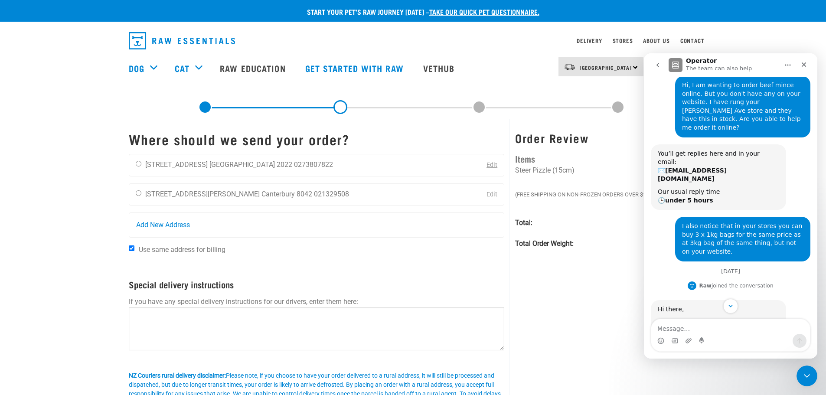
click at [684, 327] on textarea "Message…" at bounding box center [730, 326] width 159 height 15
type textarea "HI,"
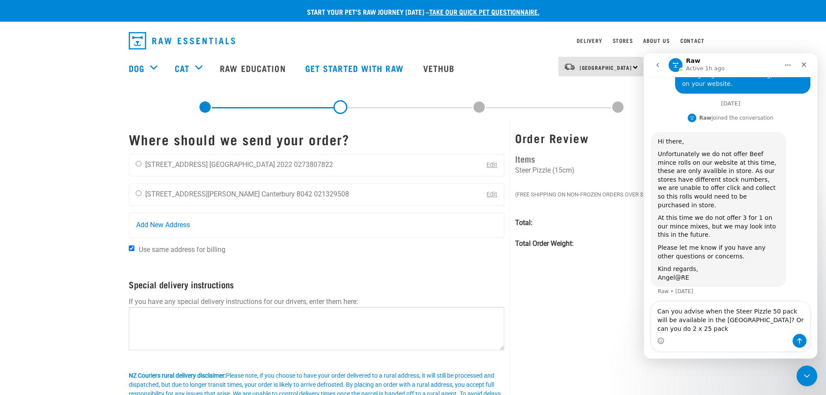
scroll to position [232, 0]
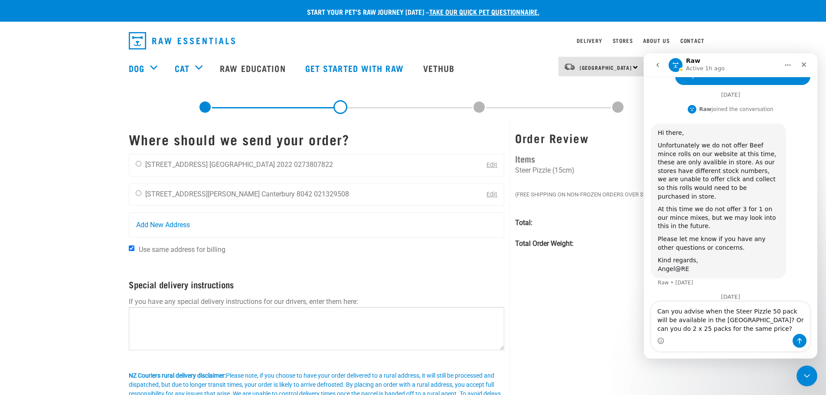
type textarea "Can you advise when the Steer Pizzle 50 pack will be available in the South Isl…"
click at [807, 339] on div "Intercom messenger" at bounding box center [730, 341] width 159 height 14
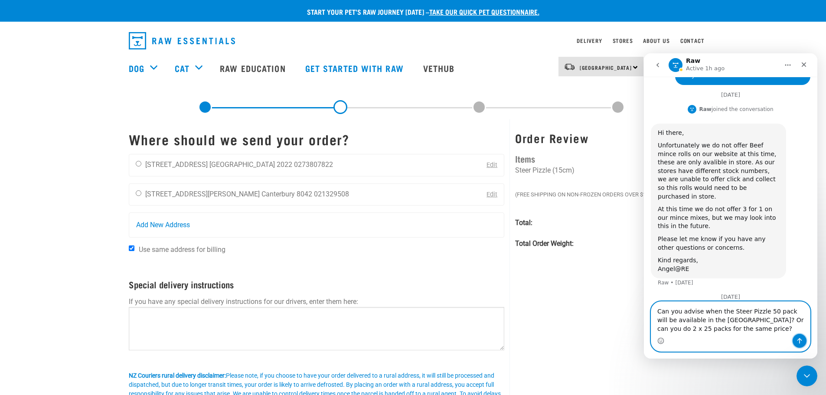
click at [802, 340] on icon "Send a message…" at bounding box center [799, 340] width 7 height 7
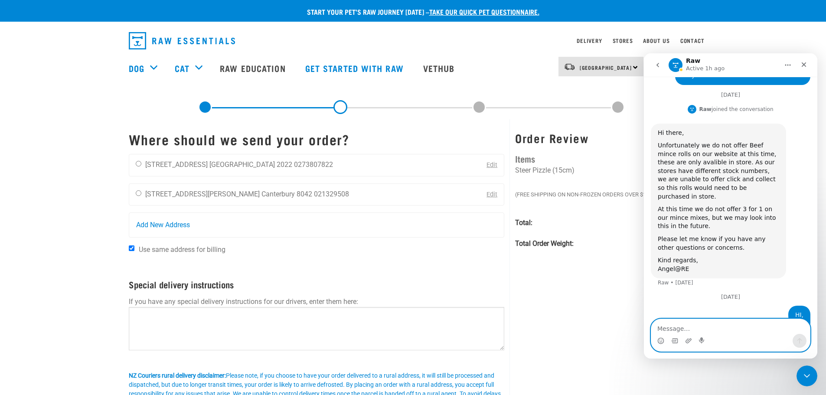
scroll to position [251, 0]
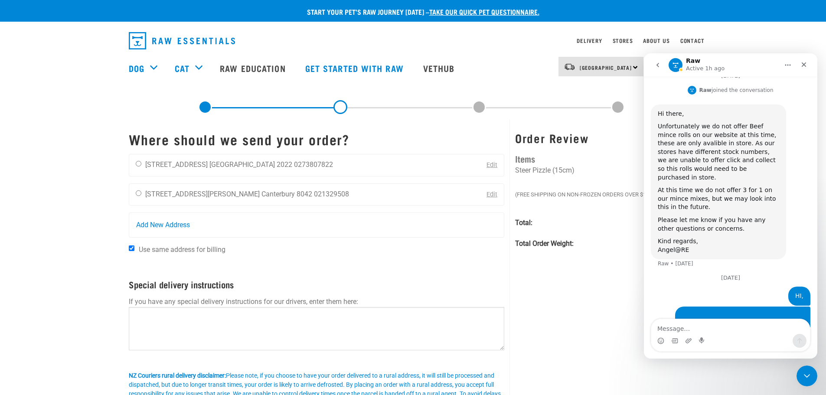
click at [626, 306] on div "Order Review Items Steer Pizzle (15cm) $99.90 (Free Shipping on Non-Frozen orde…" at bounding box center [605, 281] width 193 height 325
click at [800, 64] on icon "Close" at bounding box center [803, 64] width 7 height 7
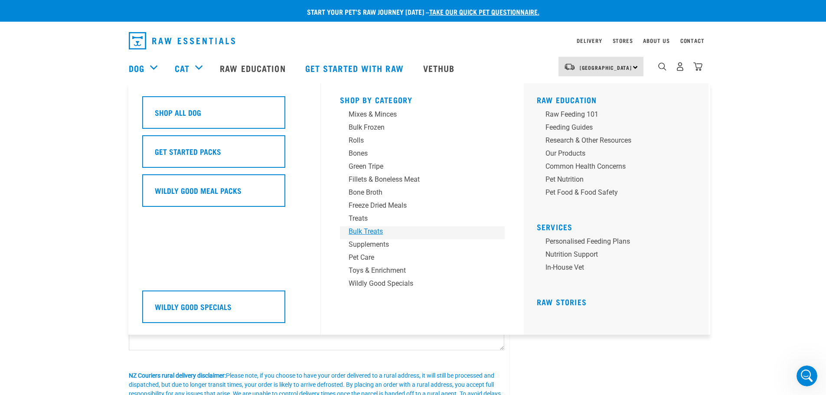
click at [363, 232] on div "Bulk Treats" at bounding box center [415, 231] width 135 height 10
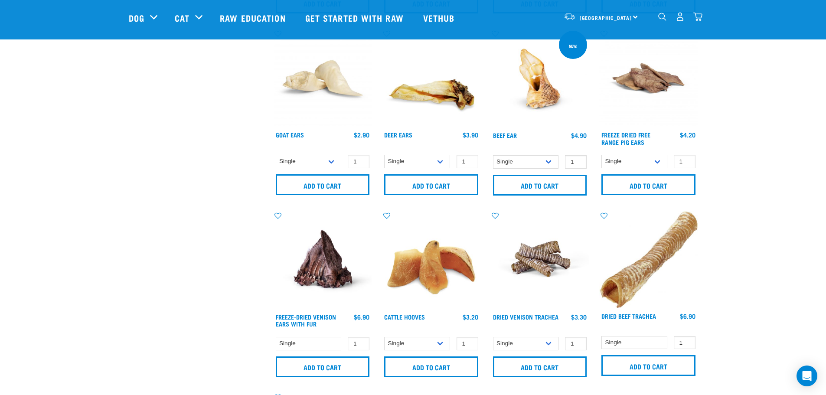
scroll to position [607, 0]
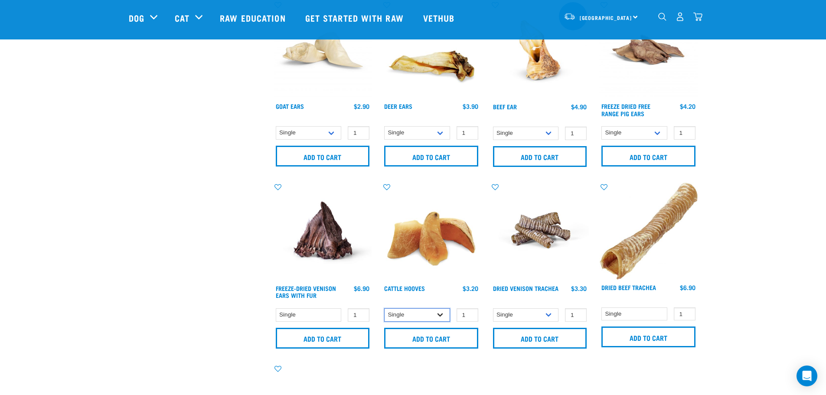
click at [435, 317] on select "Single 10 per pack Bulk (30 pack)" at bounding box center [417, 314] width 66 height 13
select select "134319"
click at [384, 308] on select "Single 10 per pack Bulk (30 pack)" at bounding box center [417, 314] width 66 height 13
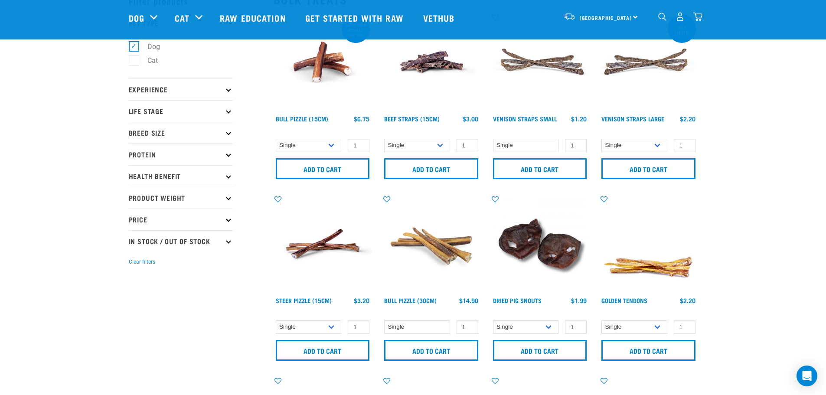
scroll to position [43, 0]
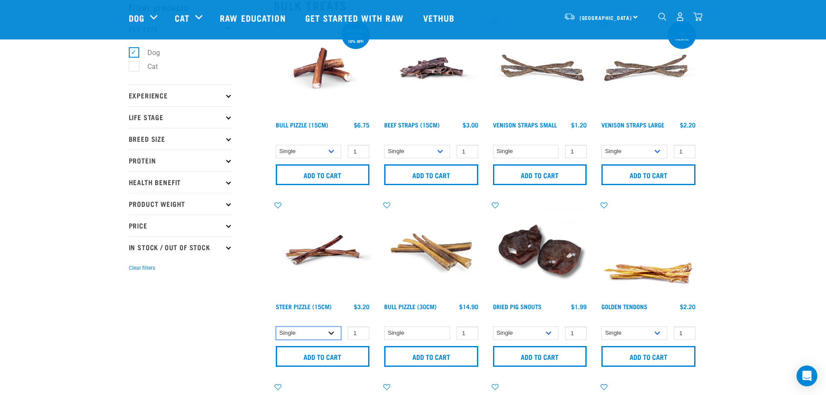
click at [328, 338] on select "Single 10 per pack 25 per pack" at bounding box center [309, 332] width 66 height 13
select select "682007"
click at [276, 326] on select "Single 10 per pack 25 per pack" at bounding box center [309, 332] width 66 height 13
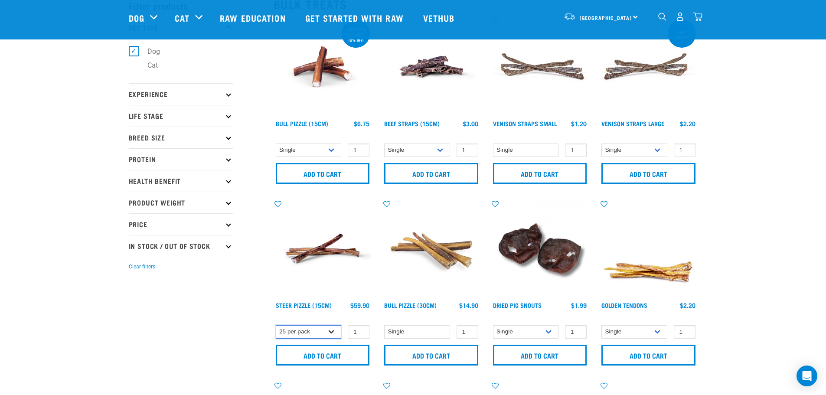
scroll to position [0, 0]
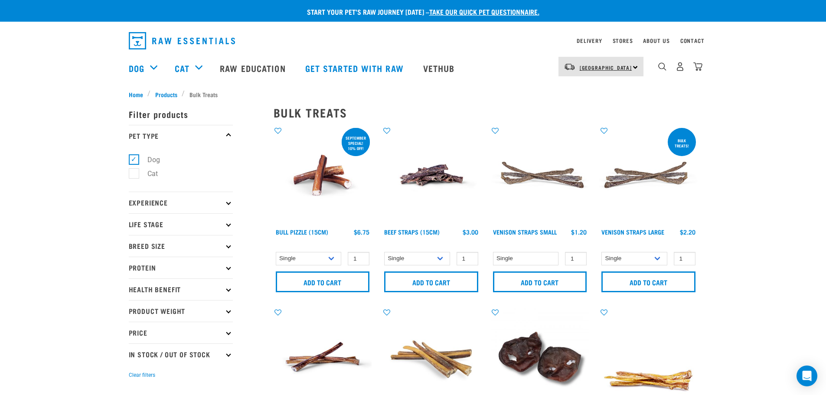
click at [598, 63] on link "[GEOGRAPHIC_DATA]" at bounding box center [605, 68] width 52 height 14
click at [590, 94] on link "[GEOGRAPHIC_DATA]" at bounding box center [599, 90] width 83 height 19
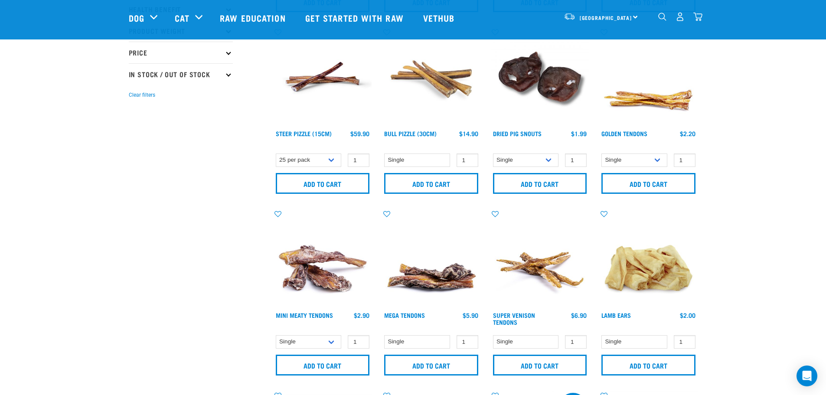
scroll to position [217, 0]
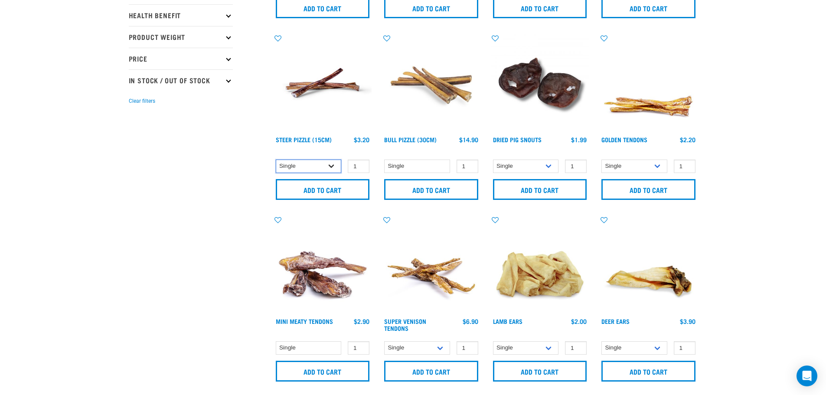
click at [335, 165] on select "Single 10 per pack 25 per pack" at bounding box center [309, 165] width 66 height 13
select select "682008"
click at [276, 159] on select "Single 10 per pack 25 per pack" at bounding box center [309, 165] width 66 height 13
click at [322, 192] on input "Add to cart" at bounding box center [323, 189] width 94 height 21
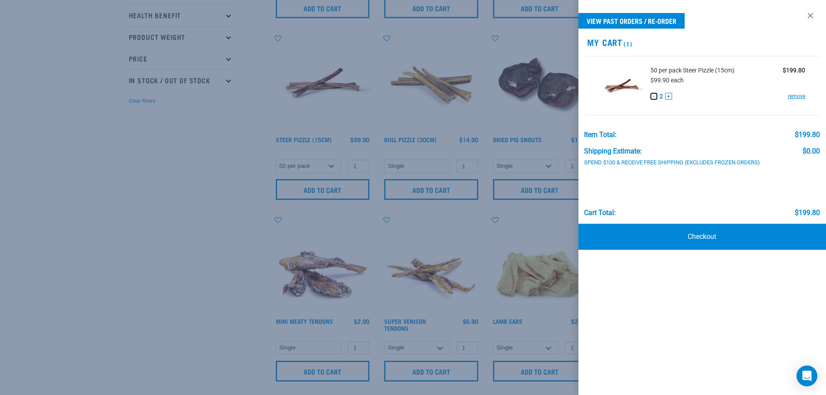
click at [655, 97] on button "-" at bounding box center [653, 96] width 7 height 7
